Goal: Task Accomplishment & Management: Manage account settings

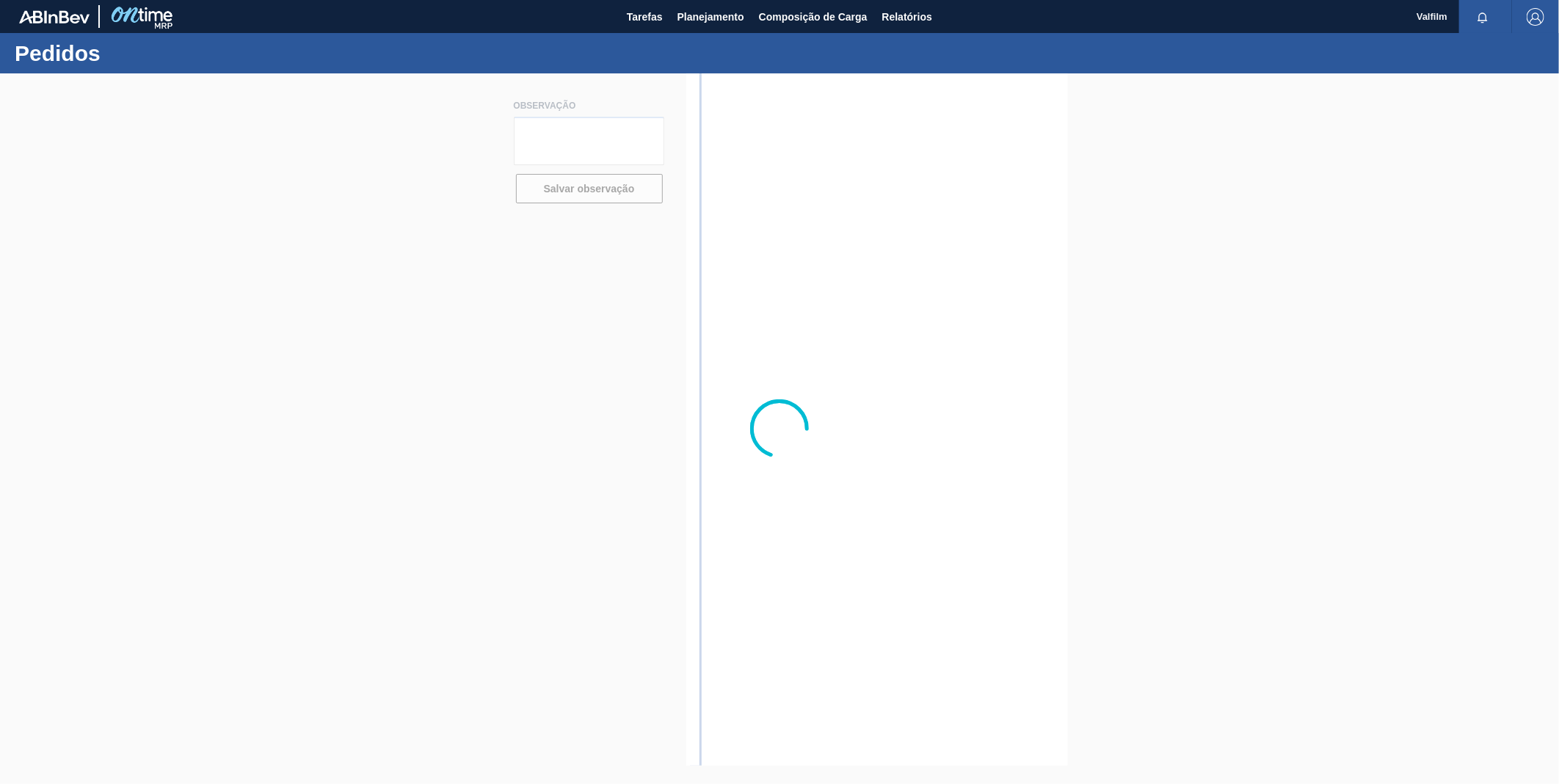
type textarea "FOB SOLICITADO AMBEV 17/9"
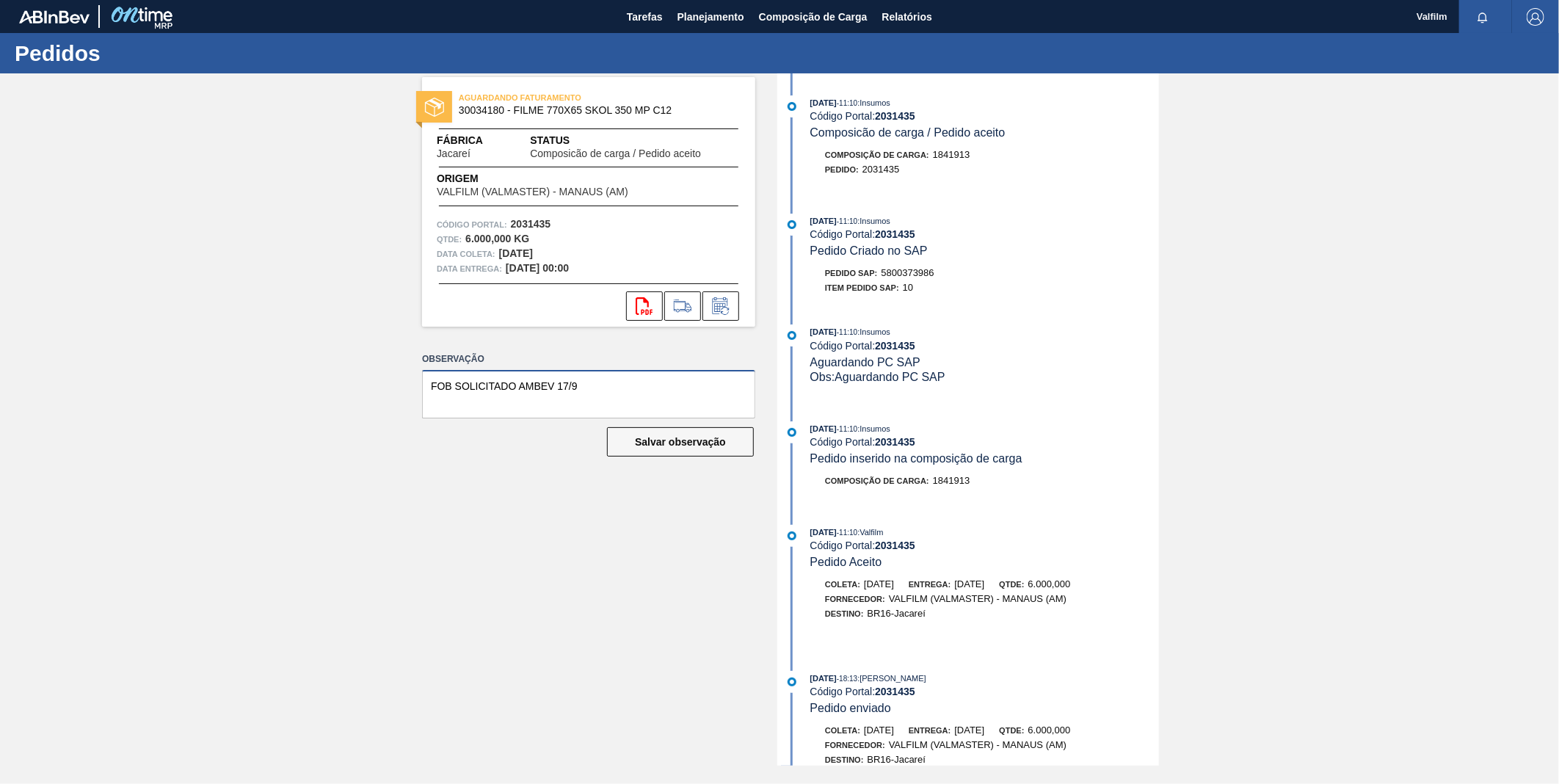
click at [626, 385] on textarea "FOB SOLICITADO AMBEV 17/9" at bounding box center [589, 394] width 333 height 49
click at [915, 112] on strong "2031435" at bounding box center [896, 116] width 41 height 11
copy strong "2031435"
click at [904, 116] on strong "2031435" at bounding box center [896, 116] width 41 height 11
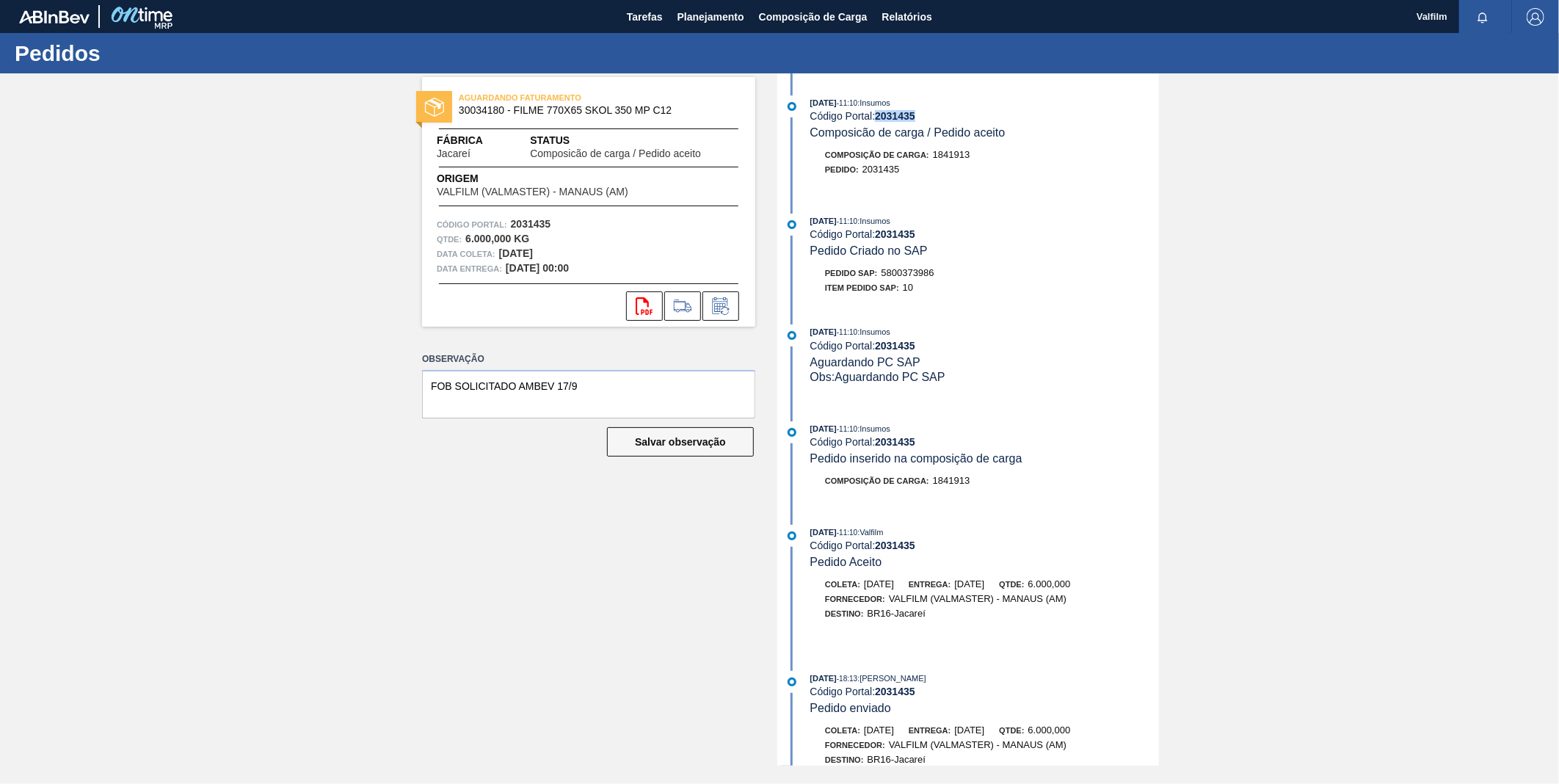
click at [904, 116] on strong "2031435" at bounding box center [896, 116] width 41 height 11
